Goal: Entertainment & Leisure: Consume media (video, audio)

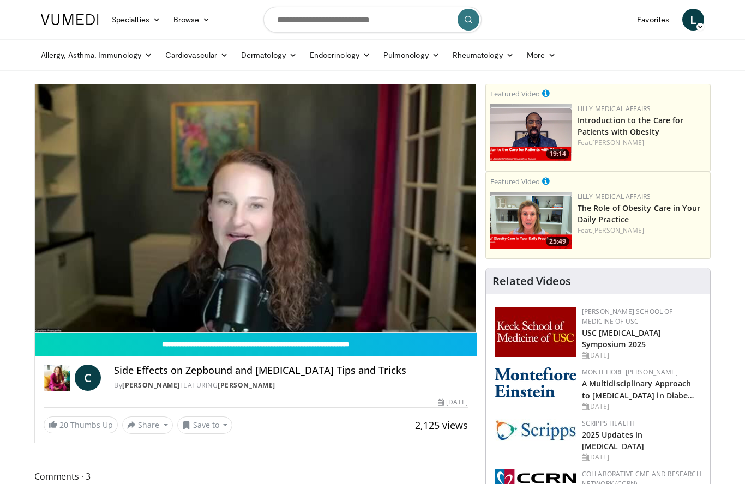
click at [398, 293] on div "10 seconds Tap to unmute" at bounding box center [256, 209] width 442 height 248
click at [302, 294] on div "10 seconds Tap to unmute" at bounding box center [256, 209] width 442 height 248
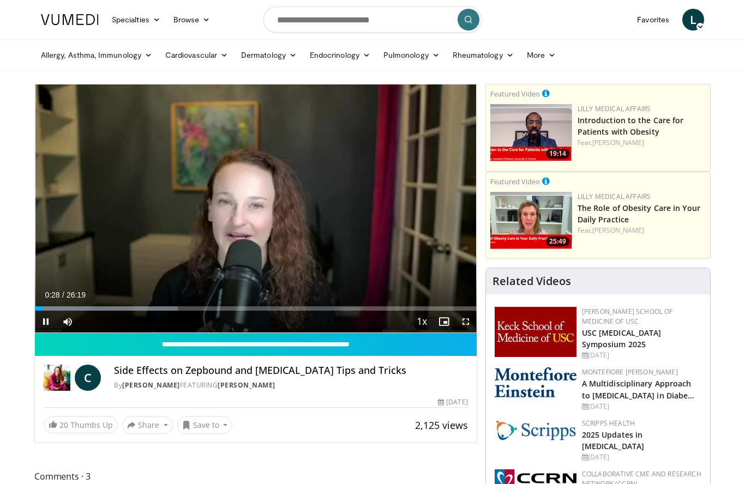
click at [72, 307] on div "Progress Bar" at bounding box center [106, 308] width 143 height 4
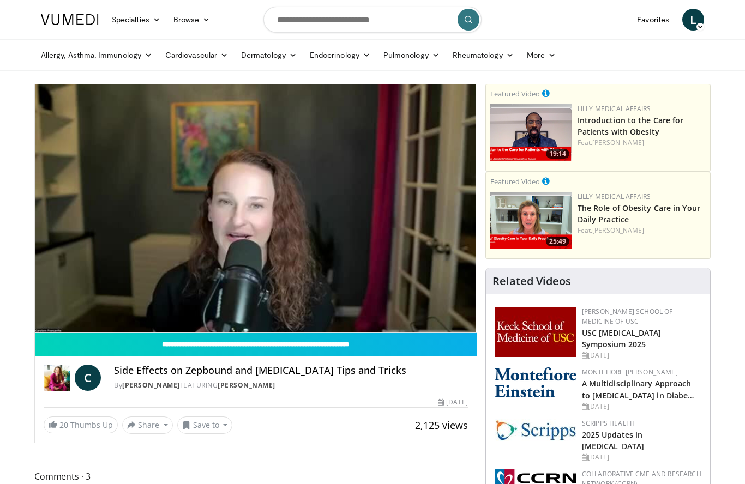
click at [191, 286] on div "10 seconds Tap to unmute" at bounding box center [256, 209] width 442 height 248
click at [142, 328] on div "Progress Bar" at bounding box center [128, 330] width 171 height 4
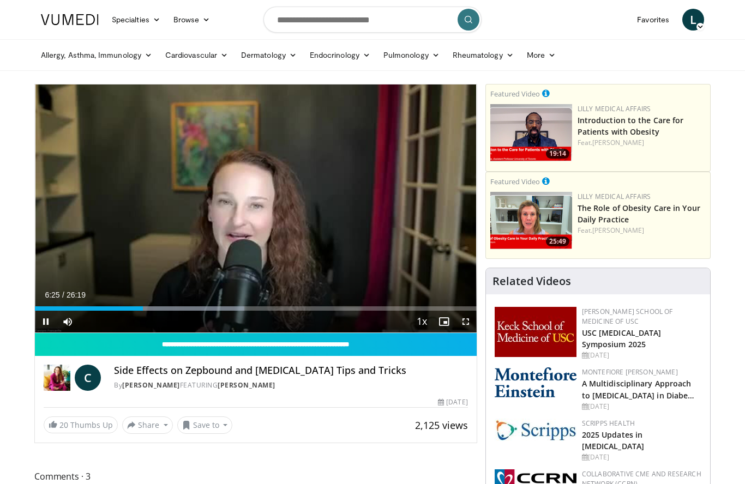
click at [168, 310] on div "Progress Bar" at bounding box center [154, 308] width 181 height 4
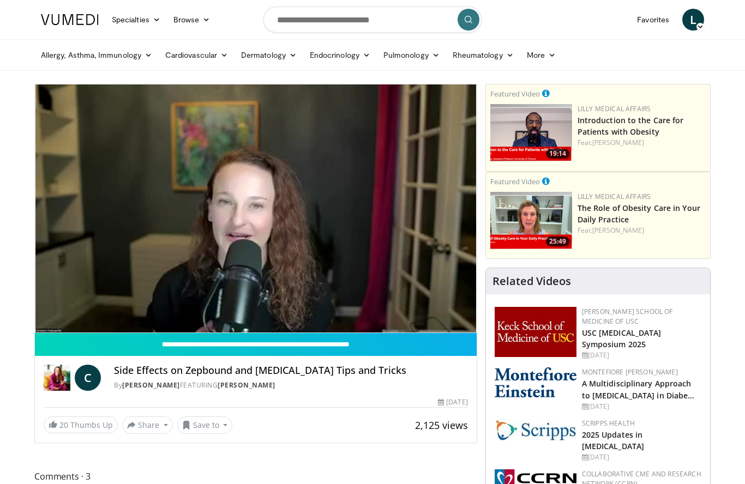
click at [291, 312] on div "Current Time 8:02 / Duration 26:19" at bounding box center [256, 317] width 442 height 10
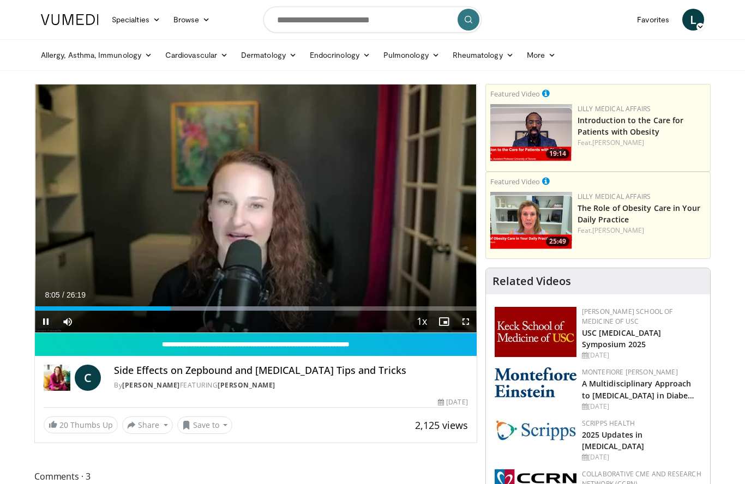
click at [202, 308] on div "Progress Bar" at bounding box center [224, 308] width 171 height 4
click at [280, 211] on div "10 seconds Tap to unmute" at bounding box center [256, 209] width 442 height 248
click at [277, 214] on div "10 seconds Tap to unmute" at bounding box center [256, 209] width 442 height 248
click at [293, 213] on div "10 seconds Tap to unmute" at bounding box center [256, 209] width 442 height 248
click at [265, 167] on div "10 seconds Tap to unmute" at bounding box center [256, 209] width 442 height 248
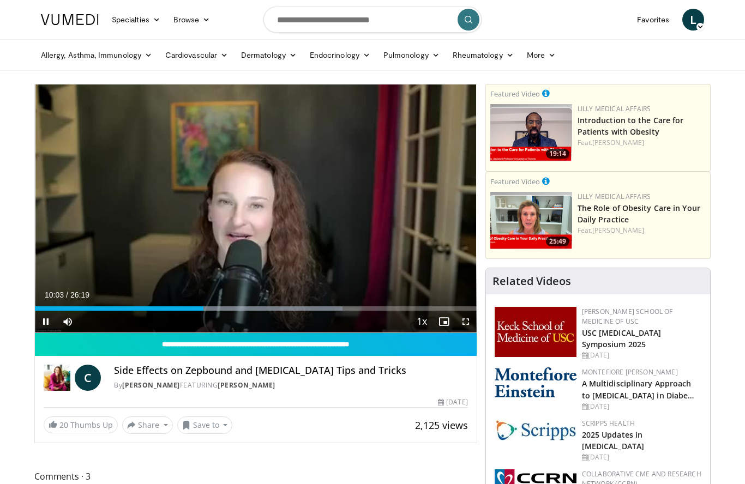
click at [276, 185] on div "10 seconds Tap to unmute" at bounding box center [256, 209] width 442 height 248
click at [204, 309] on div "Progress Bar" at bounding box center [119, 308] width 169 height 4
click at [262, 307] on div "Progress Bar" at bounding box center [291, 308] width 171 height 4
click at [304, 306] on div "Progress Bar" at bounding box center [320, 308] width 172 height 4
click at [345, 308] on div "Progress Bar" at bounding box center [385, 308] width 178 height 4
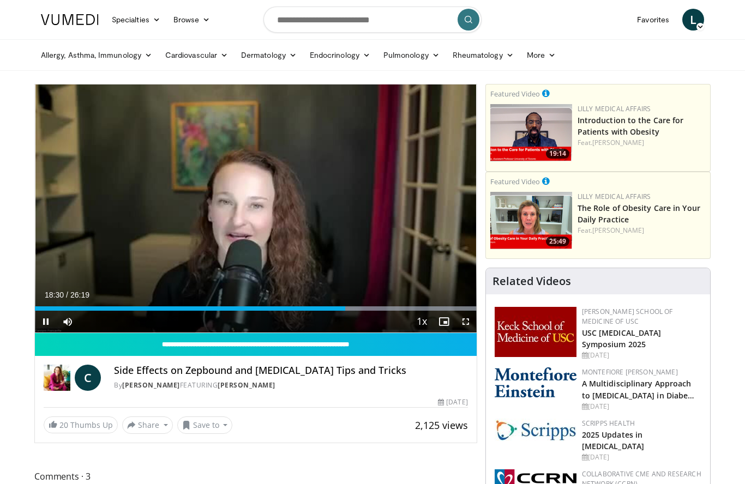
click at [386, 308] on div "Progress Bar" at bounding box center [386, 308] width 181 height 4
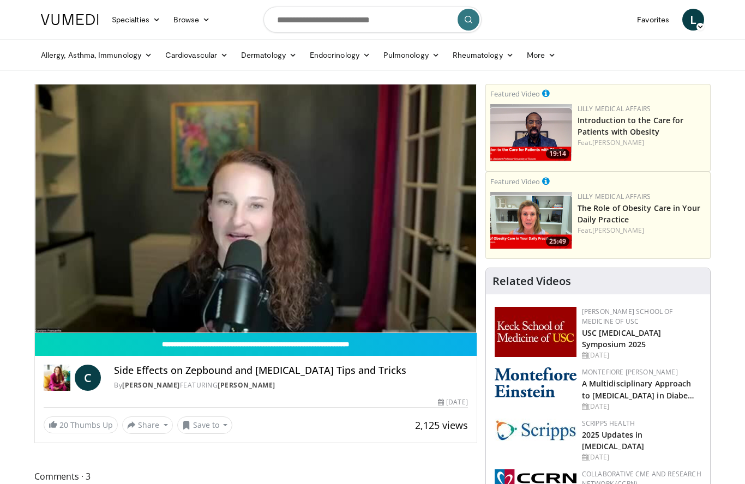
click at [420, 322] on div "Loaded : 99.98%" at bounding box center [256, 327] width 442 height 10
click at [404, 312] on div "Current Time 22:57 / Duration 26:19" at bounding box center [256, 317] width 442 height 10
click at [405, 312] on div "Current Time 22:58 / Duration 26:19" at bounding box center [256, 317] width 442 height 10
click at [356, 228] on div "10 seconds Tap to unmute" at bounding box center [256, 209] width 442 height 248
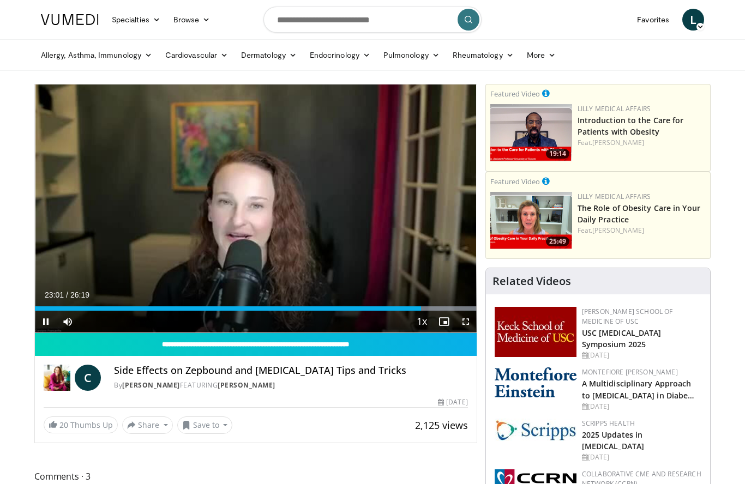
click at [443, 310] on div "Progress Bar" at bounding box center [386, 308] width 181 height 4
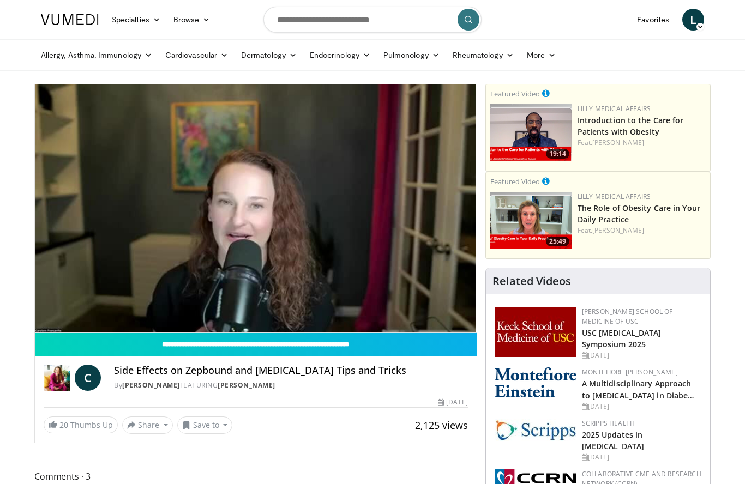
click at [442, 267] on div "10 seconds Tap to unmute" at bounding box center [256, 209] width 442 height 248
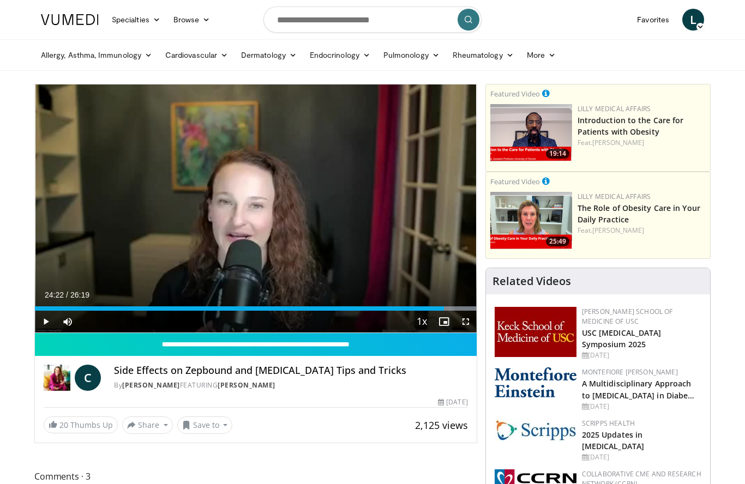
click at [464, 308] on div "Progress Bar" at bounding box center [386, 308] width 181 height 4
